Goal: Transaction & Acquisition: Purchase product/service

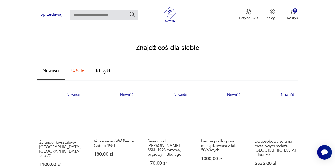
scroll to position [278, 0]
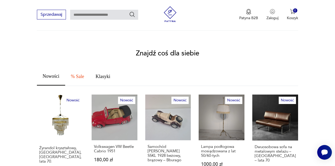
click at [57, 74] on span "Nowości" at bounding box center [51, 76] width 17 height 5
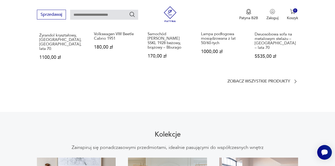
scroll to position [301, 0]
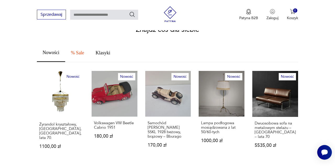
click at [56, 50] on span "Nowości" at bounding box center [51, 52] width 17 height 5
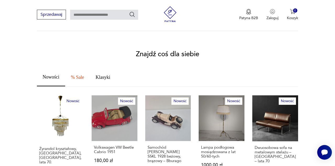
scroll to position [273, 0]
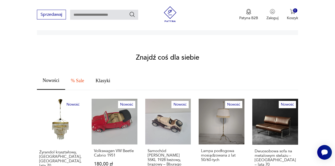
click at [104, 78] on span "Klasyki" at bounding box center [103, 80] width 15 height 5
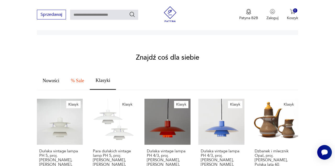
click at [56, 78] on span "Nowości" at bounding box center [51, 80] width 17 height 5
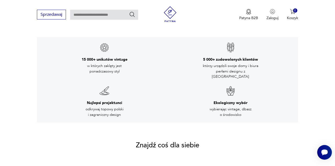
scroll to position [207, 0]
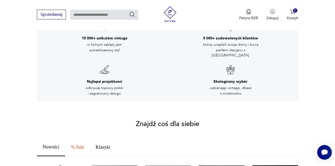
click at [157, 121] on h2 "Znajdź coś dla siebie" at bounding box center [167, 124] width 63 height 6
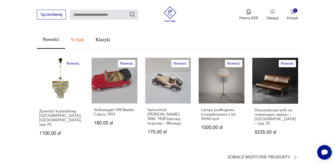
scroll to position [302, 0]
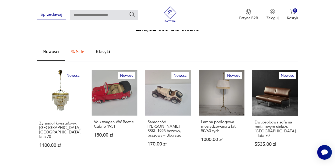
click at [51, 49] on span "Nowości" at bounding box center [51, 51] width 17 height 5
click at [73, 49] on span "% Sale" at bounding box center [77, 51] width 13 height 5
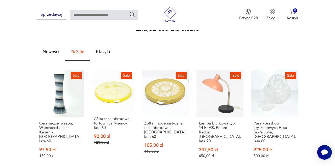
click at [45, 49] on span "Nowości" at bounding box center [51, 51] width 17 height 5
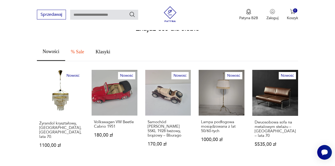
scroll to position [345, 0]
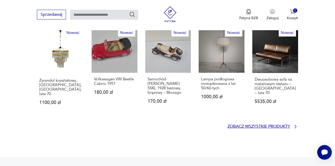
click at [263, 124] on p "Zobacz wszystkie produkty" at bounding box center [259, 125] width 63 height 3
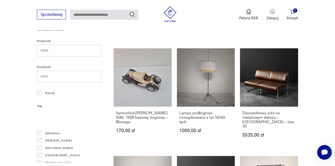
scroll to position [217, 0]
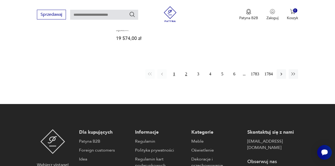
click at [186, 79] on button "2" at bounding box center [186, 73] width 9 height 9
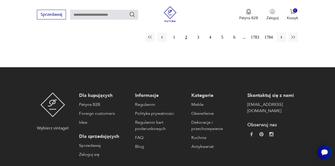
scroll to position [772, 0]
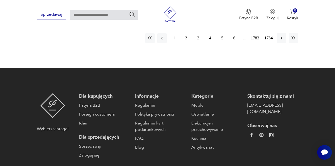
click at [172, 43] on button "1" at bounding box center [174, 37] width 9 height 9
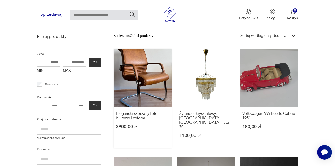
scroll to position [120, 0]
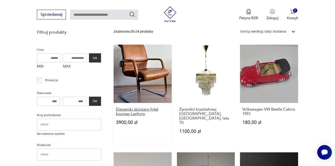
click at [136, 114] on h3 "Elegancki skórzany fotel biurowy Leyform" at bounding box center [142, 111] width 53 height 9
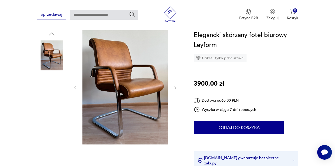
scroll to position [57, 0]
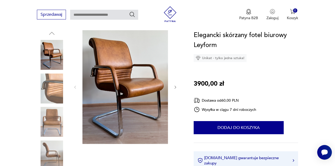
click at [176, 86] on icon "button" at bounding box center [175, 87] width 4 height 4
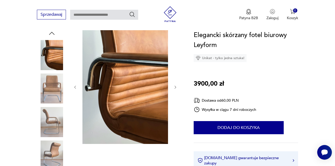
click at [176, 86] on icon "button" at bounding box center [175, 87] width 4 height 4
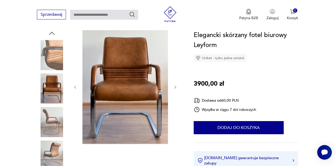
click at [176, 86] on icon "button" at bounding box center [175, 87] width 4 height 4
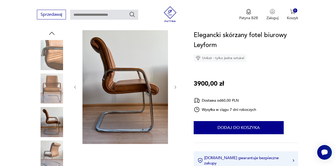
click at [176, 86] on icon "button" at bounding box center [175, 87] width 4 height 4
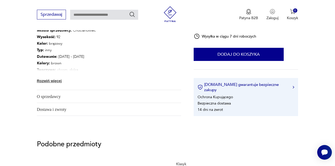
scroll to position [308, 0]
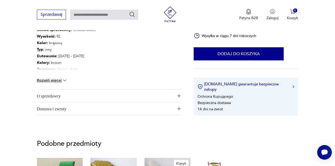
click at [62, 79] on button "Rozwiń więcej" at bounding box center [52, 80] width 30 height 5
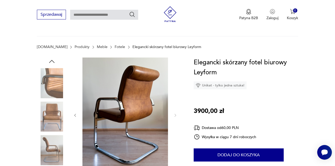
scroll to position [69, 0]
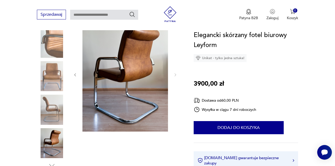
click at [56, 135] on img at bounding box center [52, 143] width 30 height 30
click at [54, 115] on img at bounding box center [52, 109] width 30 height 30
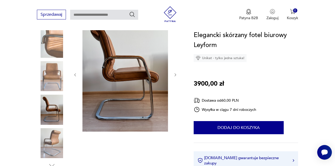
click at [53, 84] on img at bounding box center [52, 76] width 30 height 30
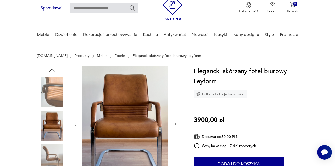
scroll to position [7, 0]
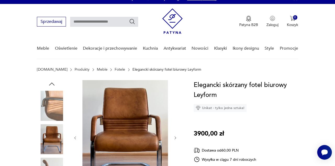
click at [53, 84] on icon "button" at bounding box center [52, 84] width 8 height 8
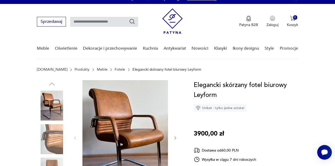
click at [53, 113] on img at bounding box center [52, 105] width 30 height 30
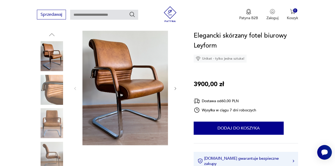
scroll to position [50, 0]
